Goal: Information Seeking & Learning: Learn about a topic

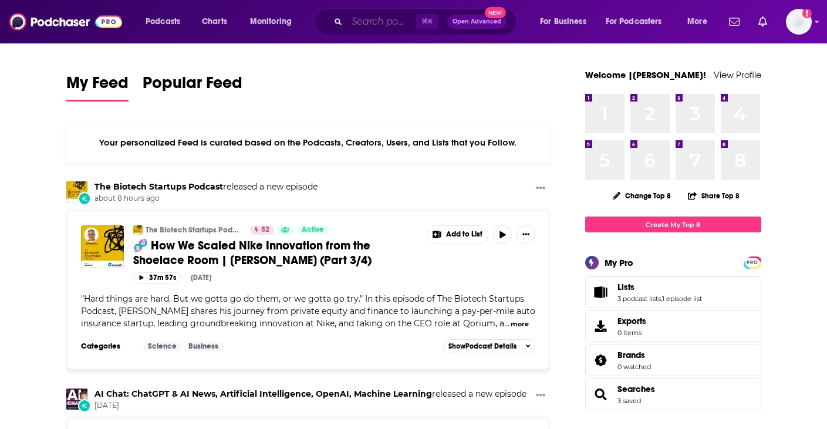
click at [390, 29] on input "Search podcasts, credits, & more..." at bounding box center [381, 21] width 69 height 19
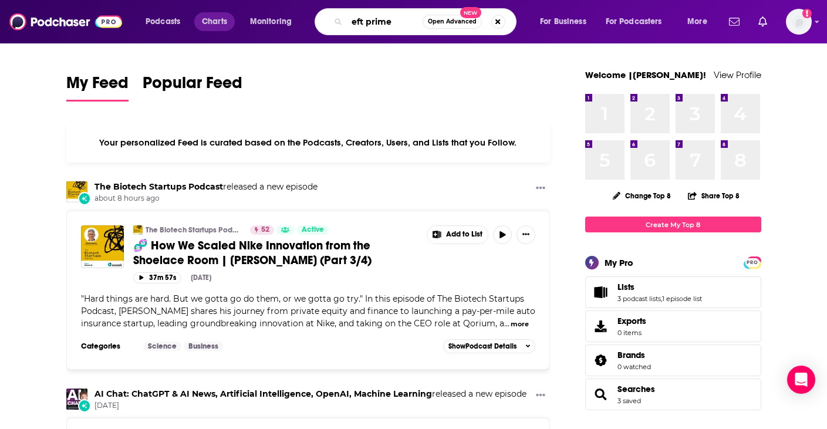
type input "eft prime"
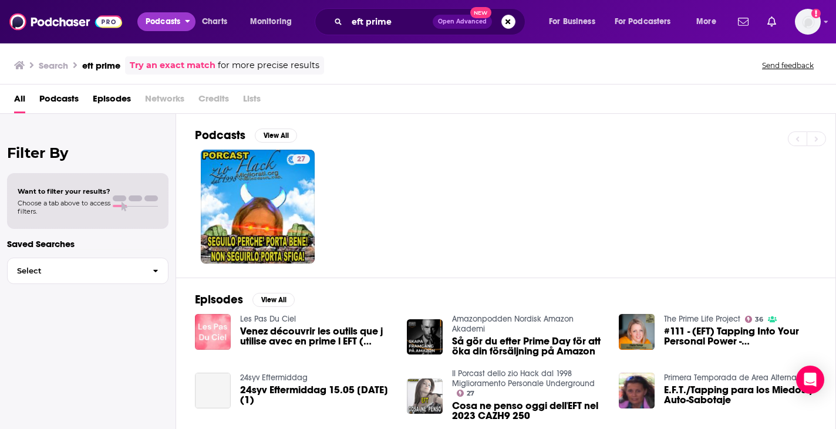
click at [154, 28] on span "Podcasts" at bounding box center [163, 22] width 35 height 16
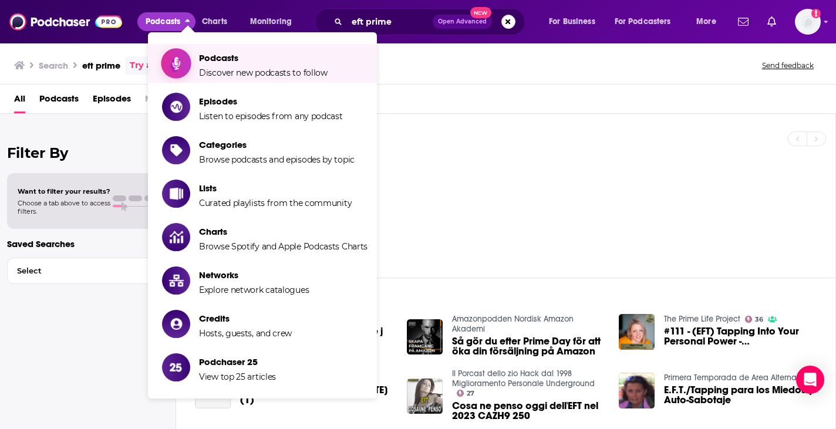
click at [210, 60] on span "Podcasts" at bounding box center [263, 57] width 129 height 11
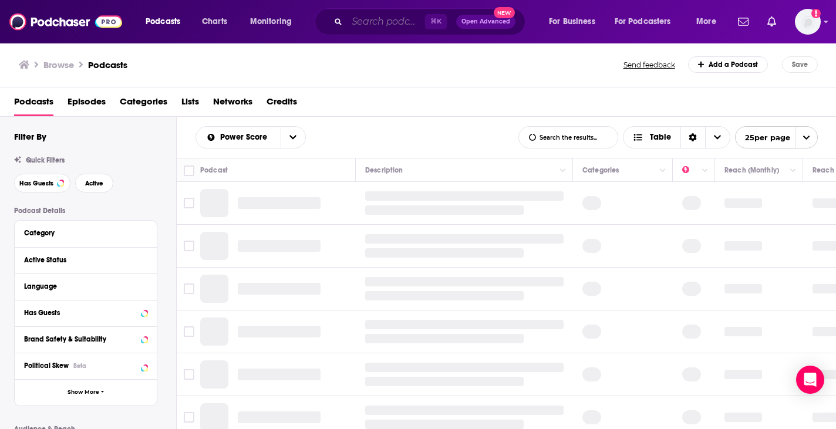
click at [376, 25] on input "Search podcasts, credits, & more..." at bounding box center [386, 21] width 78 height 19
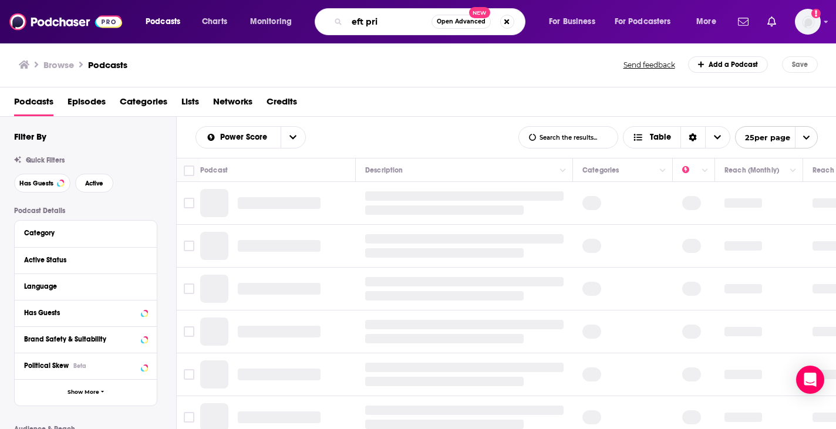
type input "eft prime"
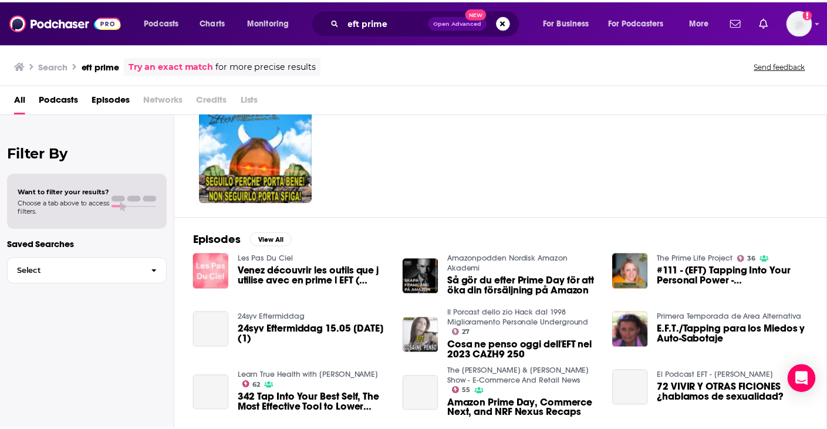
scroll to position [60, 0]
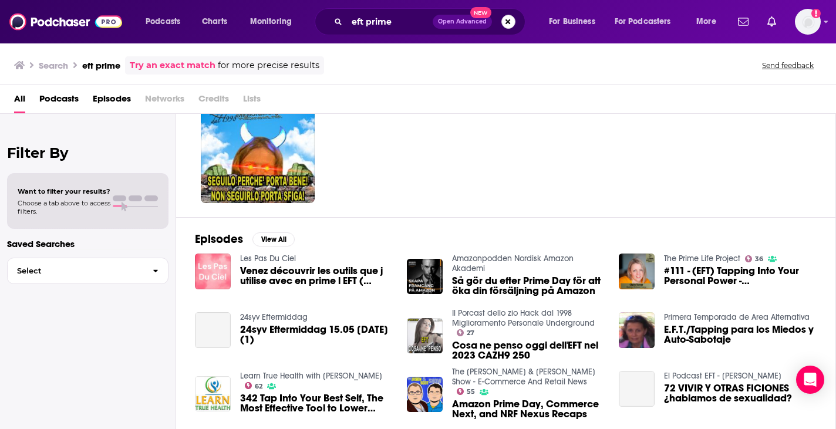
click at [505, 26] on button "Search podcasts, credits, & more..." at bounding box center [508, 22] width 14 height 14
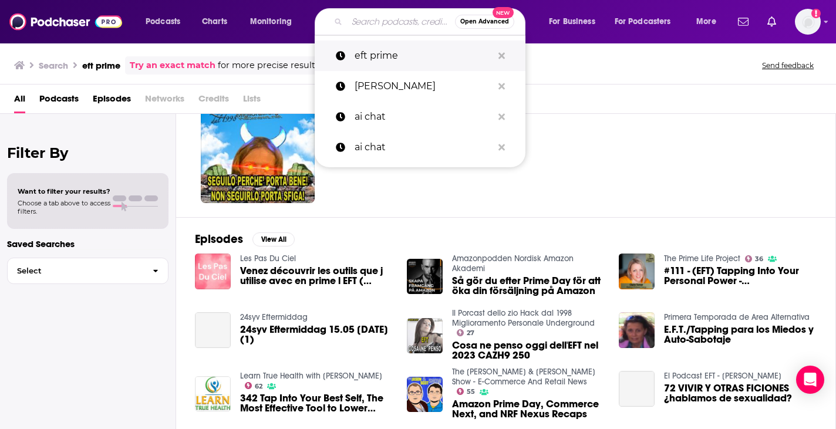
click at [459, 52] on p "eft prime" at bounding box center [424, 56] width 138 height 31
type input "eft prime"
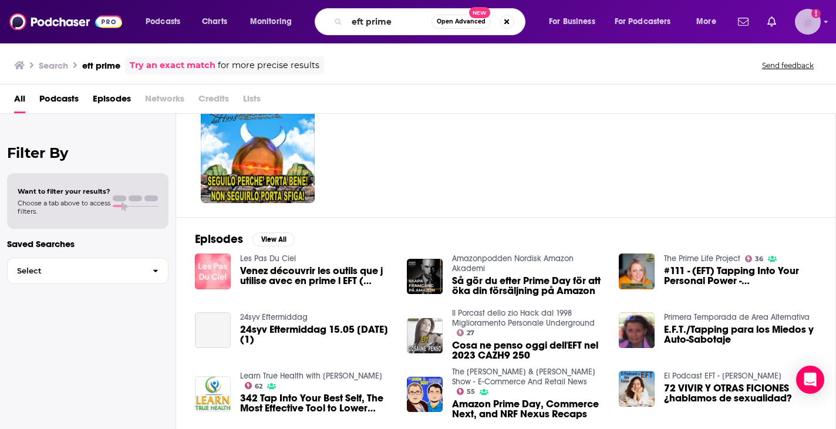
click at [807, 29] on img "Logged in as Ruth_Nebius" at bounding box center [808, 22] width 26 height 26
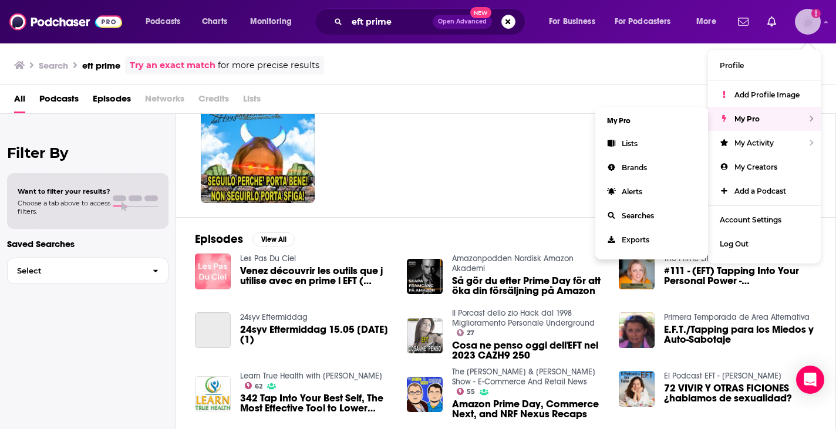
click at [791, 115] on div "My Pro" at bounding box center [764, 119] width 113 height 24
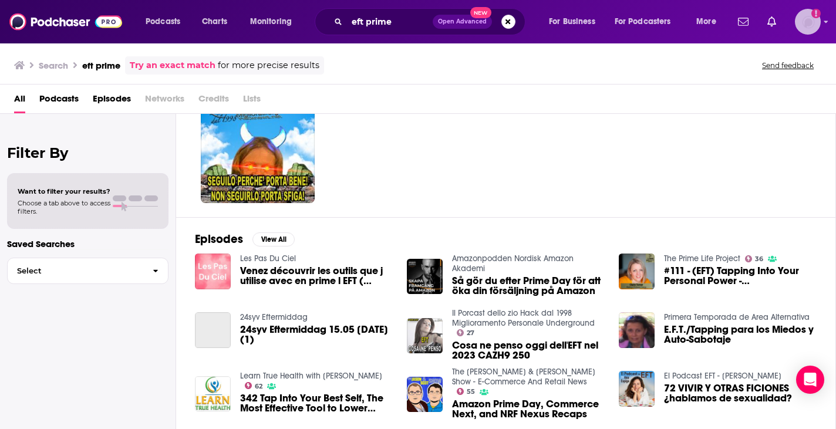
click at [804, 19] on img "Logged in as Ruth_Nebius" at bounding box center [808, 22] width 26 height 26
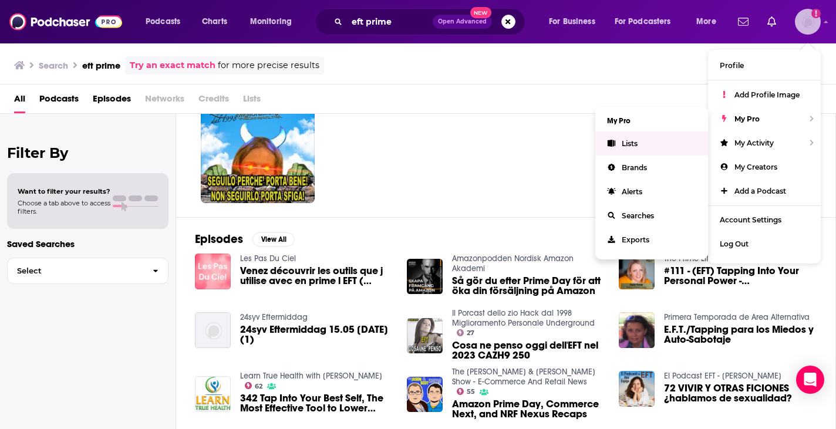
click at [608, 143] on icon "Show profile menu" at bounding box center [612, 143] width 8 height 7
